Goal: Task Accomplishment & Management: Use online tool/utility

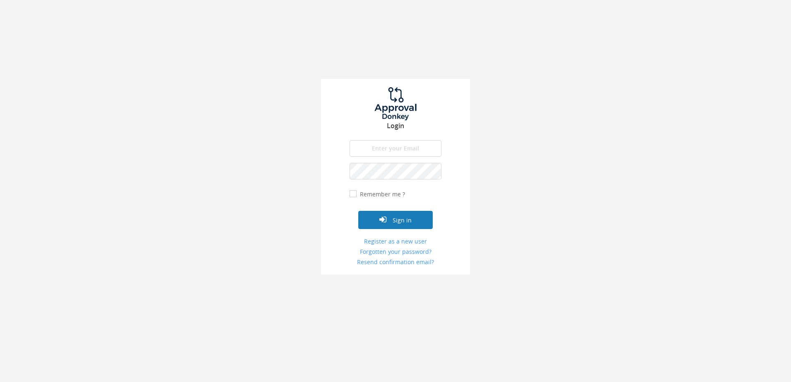
type input "[PERSON_NAME][EMAIL_ADDRESS][DOMAIN_NAME]"
click at [403, 222] on button "Sign in" at bounding box center [395, 220] width 75 height 18
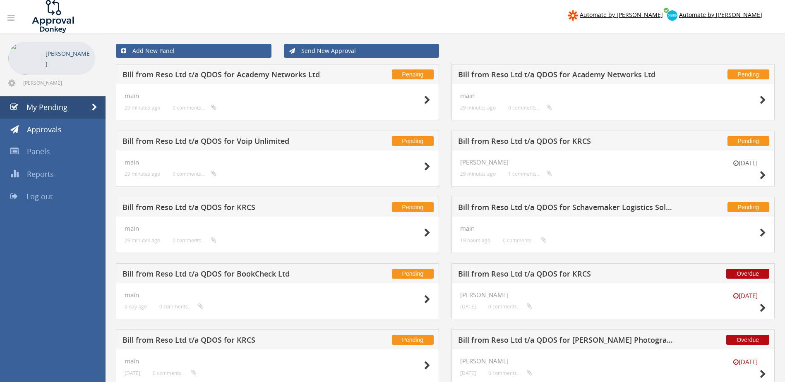
click at [529, 78] on h5 "Bill from Reso Ltd t/a QDOS for Academy Networks Ltd" at bounding box center [566, 76] width 217 height 10
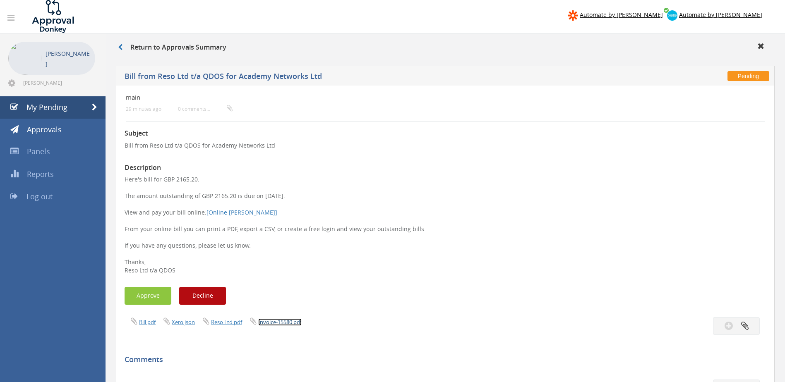
click at [277, 323] on link "Invoice-15580.pdf" at bounding box center [279, 322] width 43 height 7
click at [444, 34] on div "Return to Approvals Summary" at bounding box center [446, 48] width 680 height 28
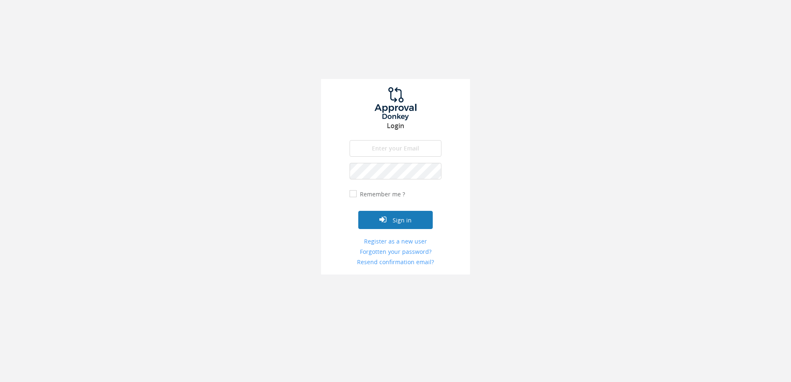
type input "[PERSON_NAME][EMAIL_ADDRESS][DOMAIN_NAME]"
click at [392, 221] on button "Sign in" at bounding box center [395, 220] width 75 height 18
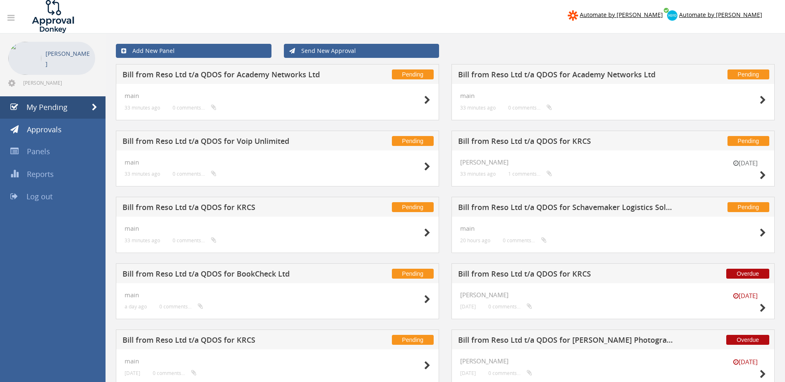
click at [281, 72] on h5 "Bill from Reso Ltd t/a QDOS for Academy Networks Ltd" at bounding box center [231, 76] width 217 height 10
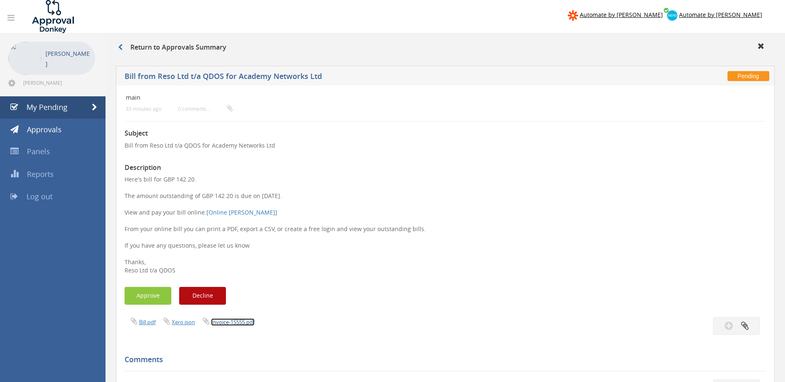
click at [237, 321] on link "Invoice-15555.pdf" at bounding box center [232, 322] width 43 height 7
click at [143, 295] on button "Approve" at bounding box center [148, 296] width 47 height 18
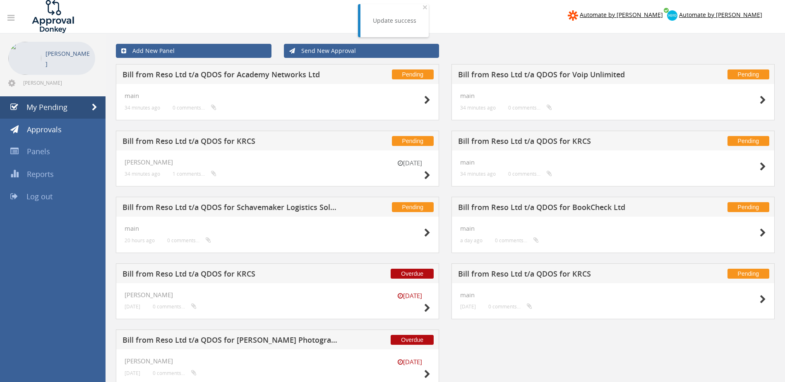
click at [236, 73] on h5 "Bill from Reso Ltd t/a QDOS for Academy Networks Ltd" at bounding box center [231, 76] width 217 height 10
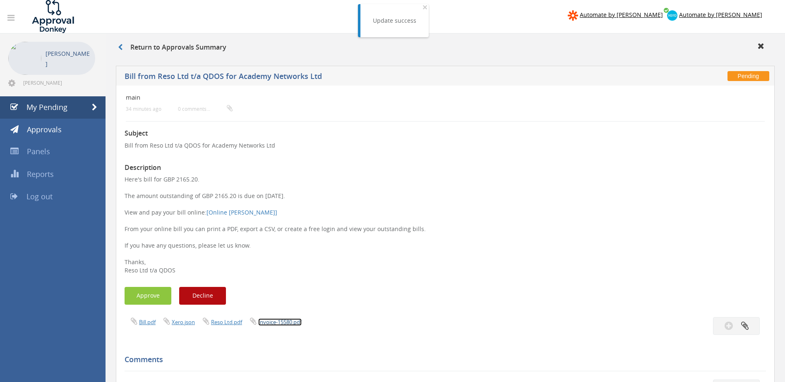
click at [280, 322] on link "Invoice-15580.pdf" at bounding box center [279, 322] width 43 height 7
click at [374, 107] on div "main 34 minutes ago 0 comments..." at bounding box center [392, 103] width 533 height 22
